Goal: Information Seeking & Learning: Learn about a topic

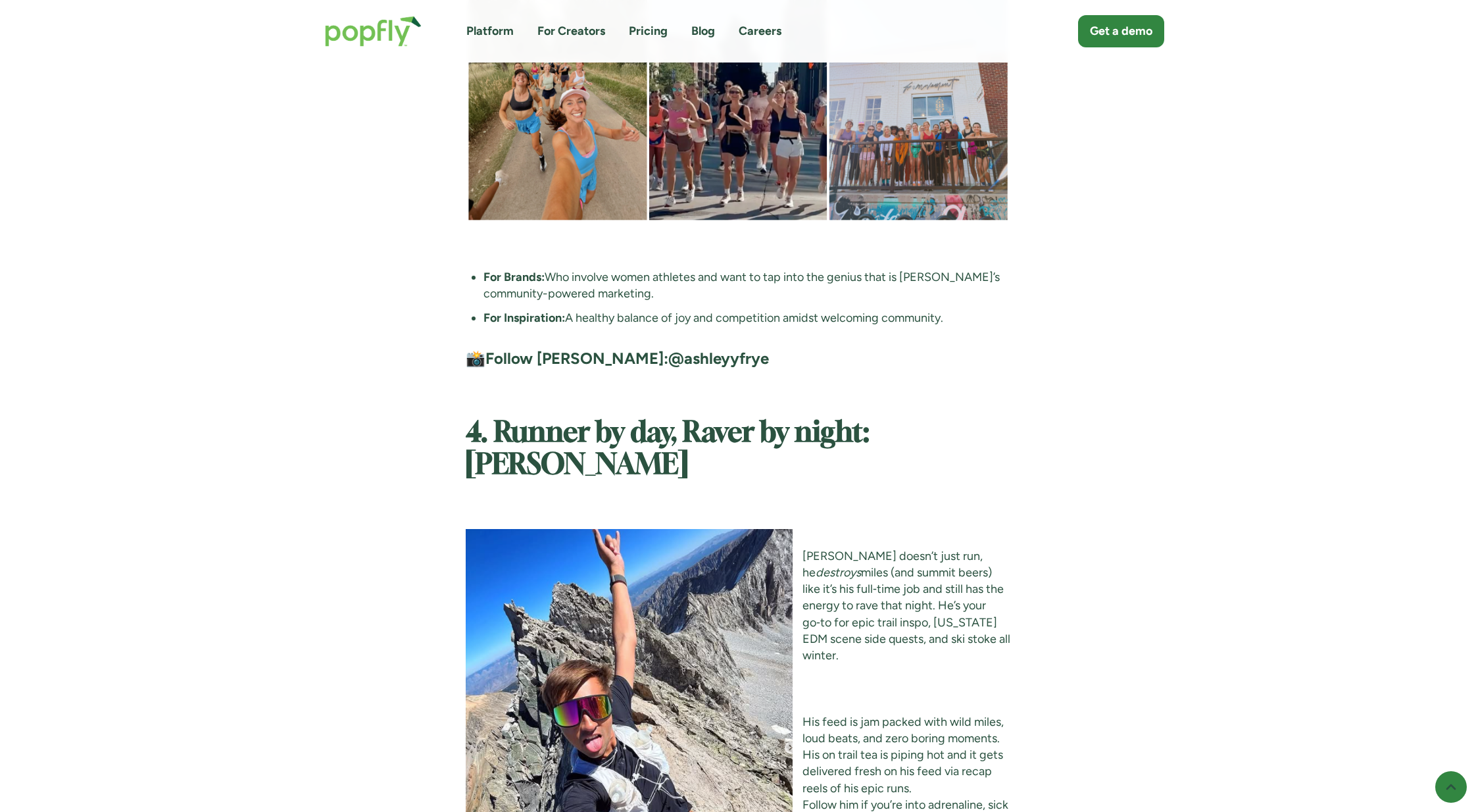
scroll to position [5074, 0]
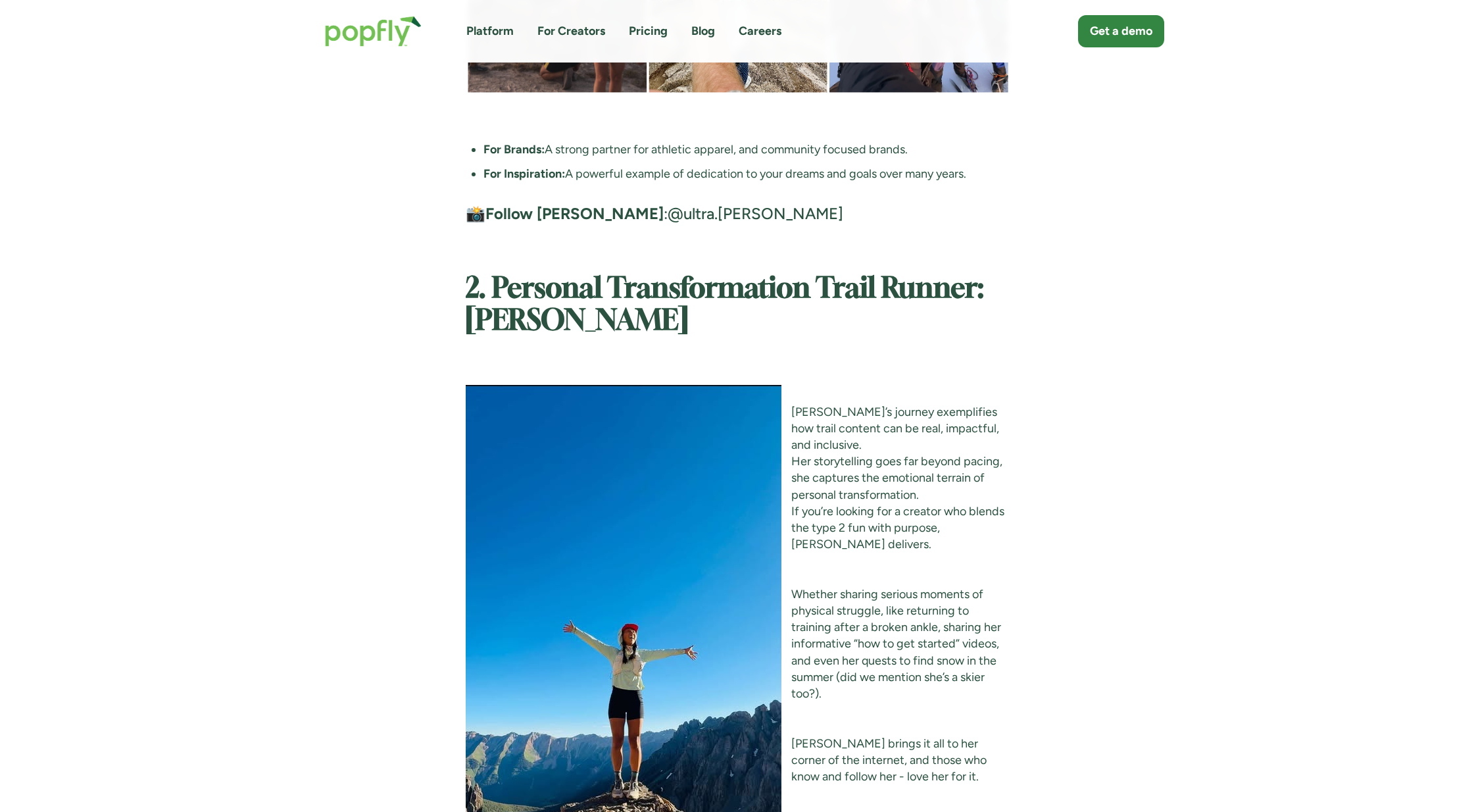
scroll to position [2811, 0]
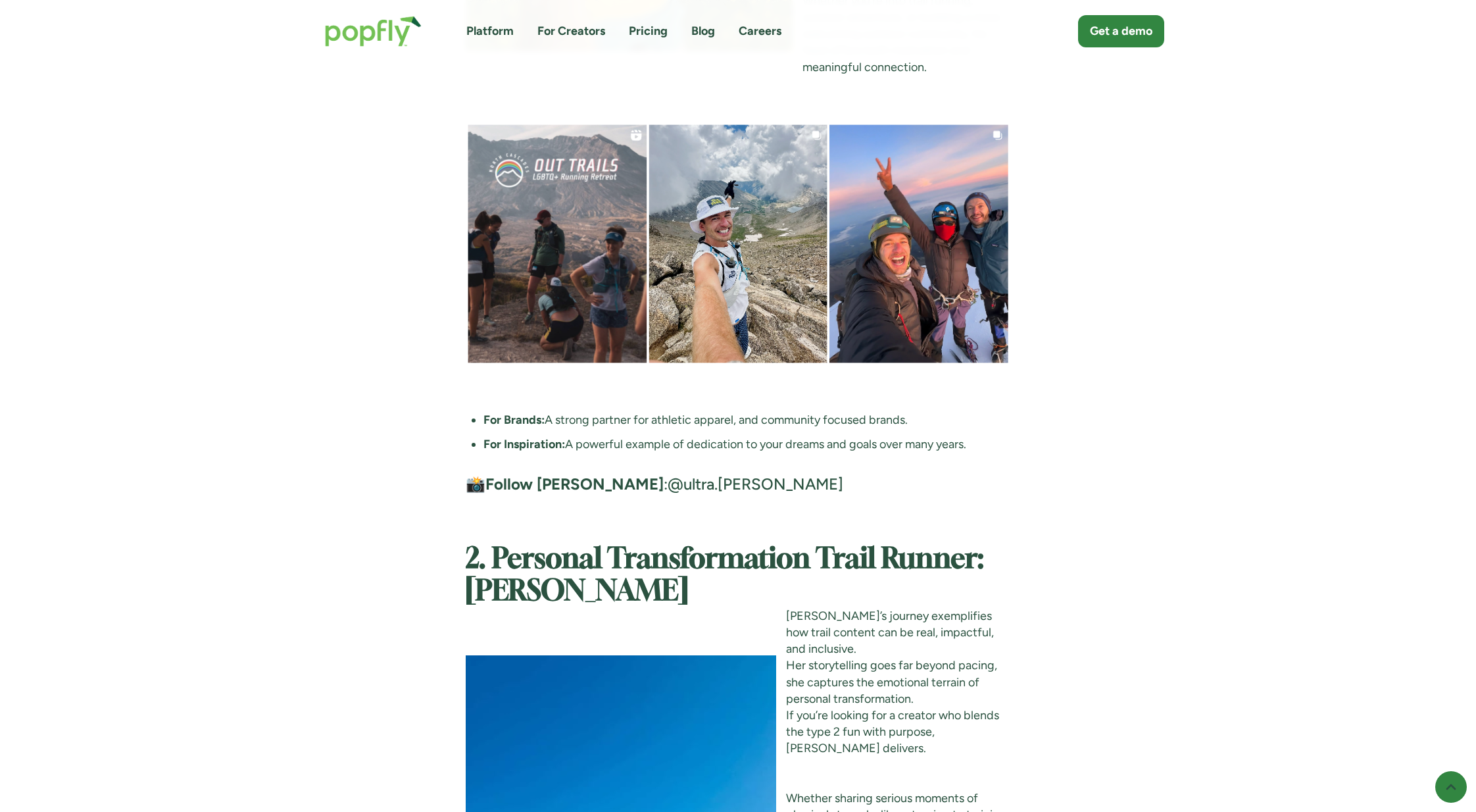
scroll to position [2915, 0]
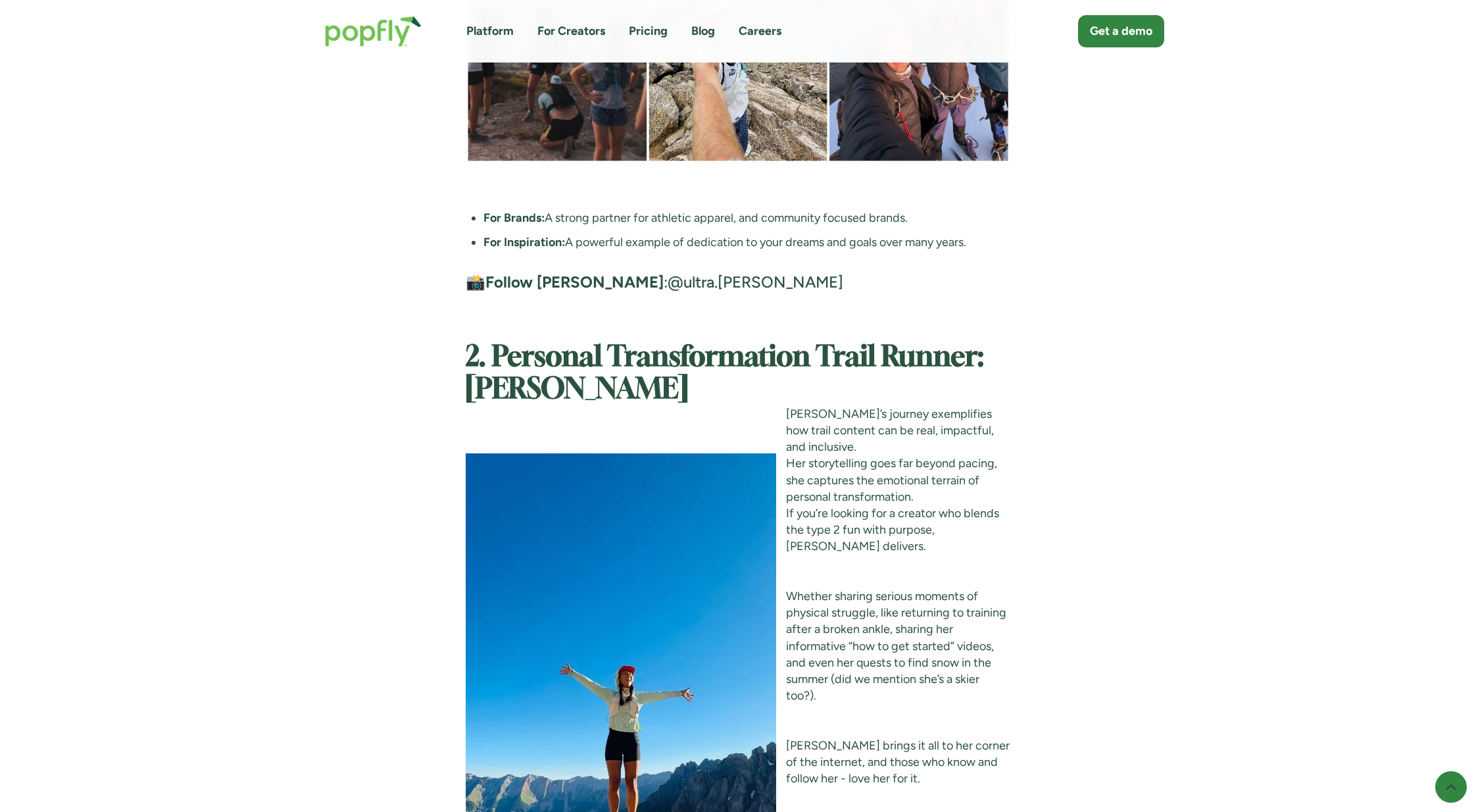
scroll to position [2751, 0]
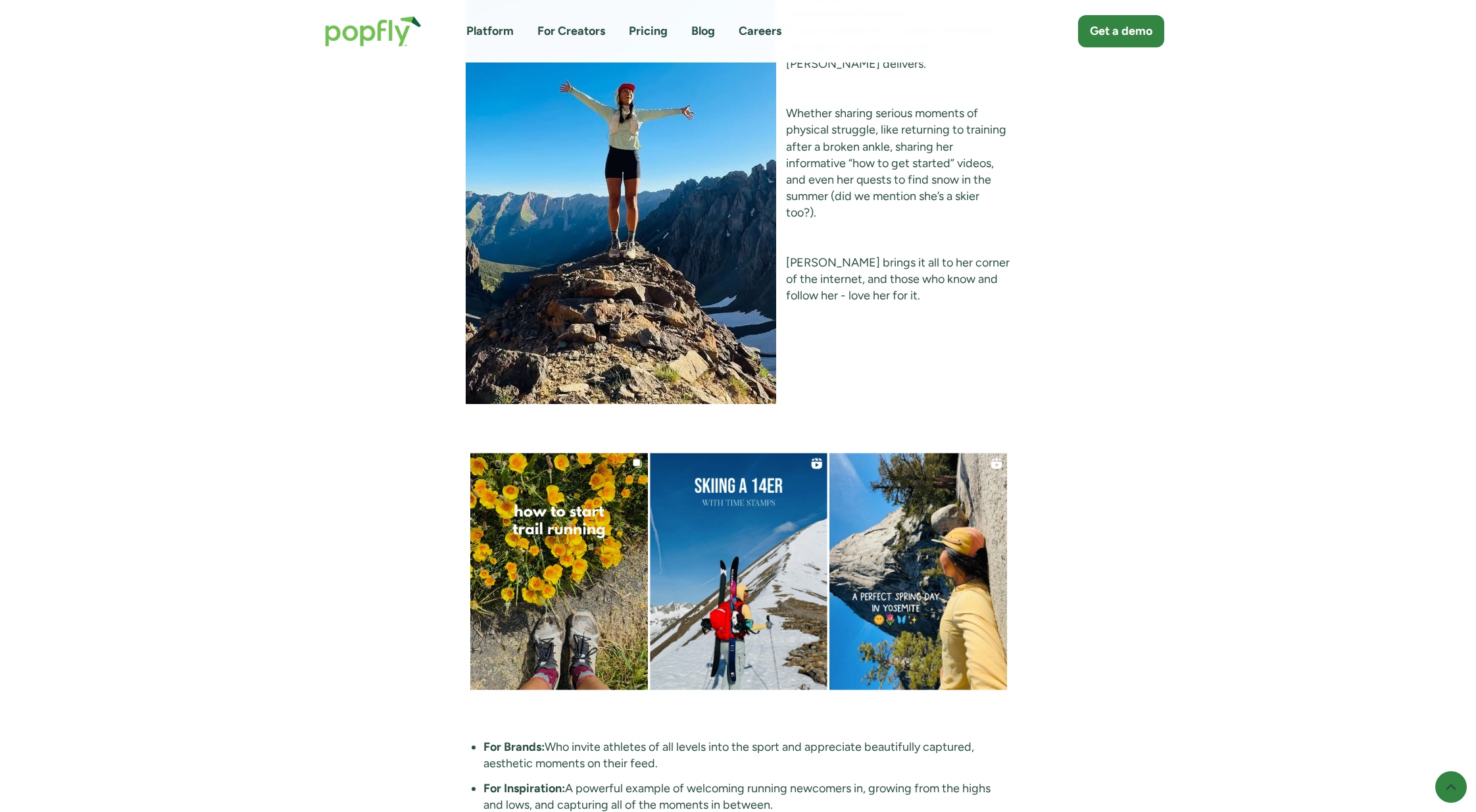
scroll to position [3329, 0]
